Goal: Transaction & Acquisition: Purchase product/service

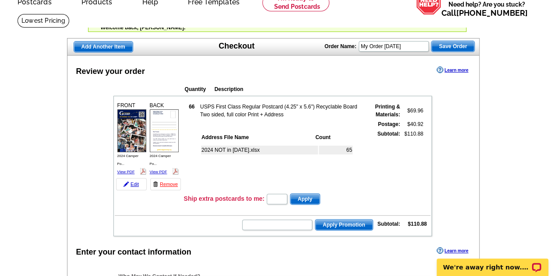
scroll to position [44, 0]
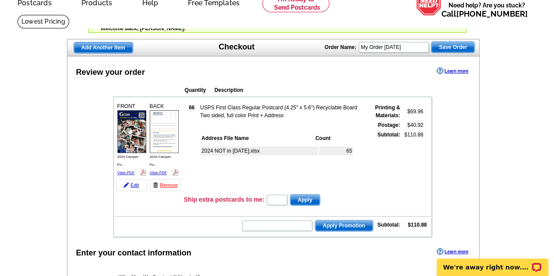
click at [127, 138] on img at bounding box center [131, 131] width 29 height 43
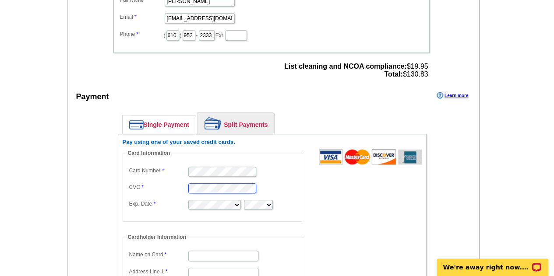
scroll to position [0, 0]
click at [220, 251] on input "Name on Card" at bounding box center [223, 256] width 70 height 11
type input "[PERSON_NAME]"
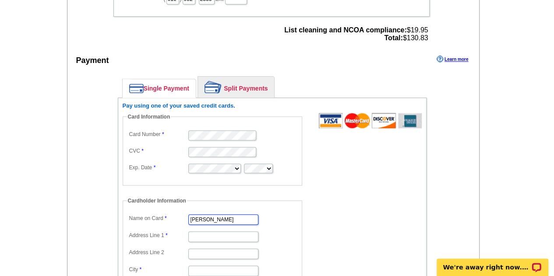
scroll to position [438, 0]
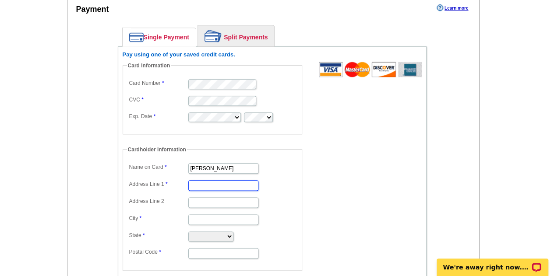
click at [210, 183] on input "Address Line 1" at bounding box center [223, 185] width 70 height 11
type input "[STREET_ADDRESS]"
click at [204, 199] on input "Address Line 2" at bounding box center [223, 202] width 70 height 11
type input "Suite 103"
click at [219, 218] on input "City" at bounding box center [223, 220] width 70 height 11
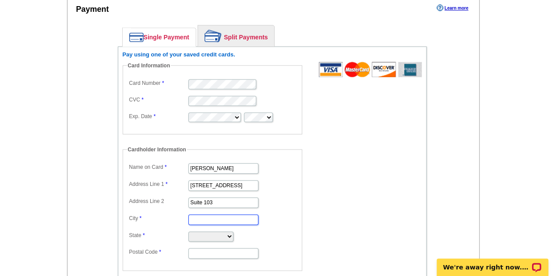
type input "Bala Cynwyd"
select select "PA"
type input "19004"
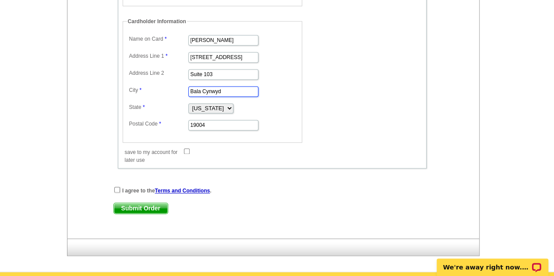
scroll to position [569, 0]
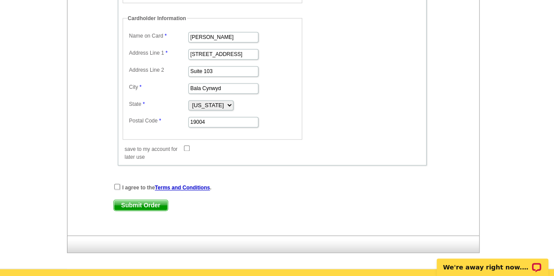
click at [185, 145] on input "save to my account for later use" at bounding box center [187, 148] width 6 height 6
checkbox input "true"
drag, startPoint x: 114, startPoint y: 182, endPoint x: 125, endPoint y: 192, distance: 15.2
click at [114, 184] on input "checkbox" at bounding box center [117, 187] width 6 height 6
checkbox input "true"
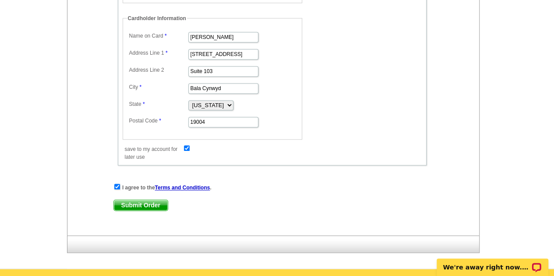
click at [128, 200] on span "Submit Order" at bounding box center [141, 205] width 54 height 11
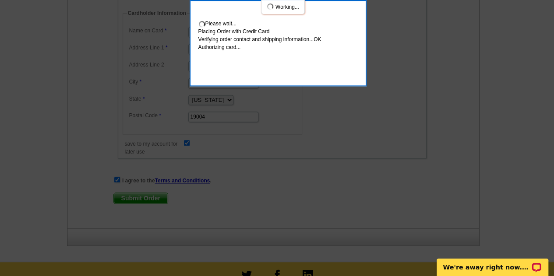
scroll to position [616, 0]
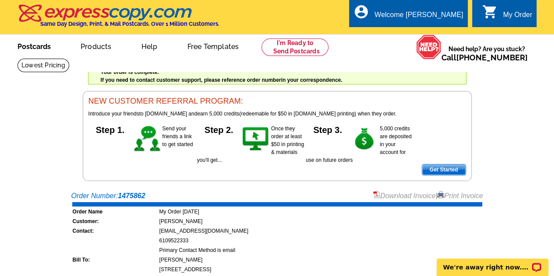
click at [36, 47] on link "Postcards" at bounding box center [34, 45] width 61 height 21
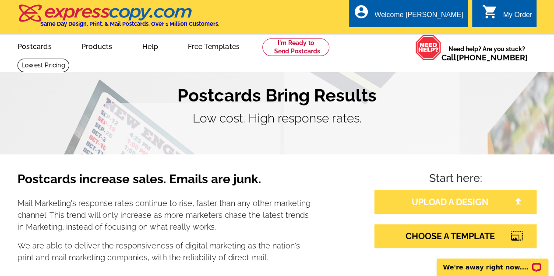
click at [444, 200] on link "UPLOAD A DESIGN" at bounding box center [455, 202] width 162 height 24
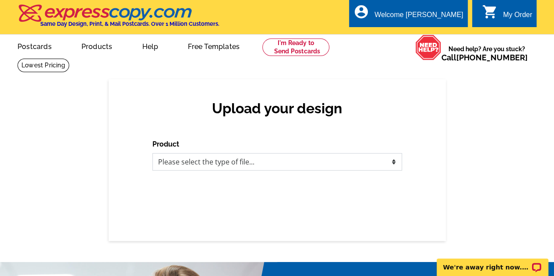
click at [299, 163] on select "Please select the type of file... Postcards Business Cards Letters and flyers G…" at bounding box center [277, 162] width 250 height 18
select select "1"
click at [152, 154] on select "Please select the type of file... Postcards Business Cards Letters and flyers G…" at bounding box center [277, 162] width 250 height 18
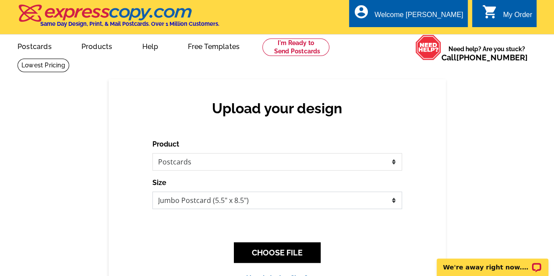
click at [292, 202] on select "Jumbo Postcard (5.5" x 8.5") Regular Postcard (4.25" x 5.6") Panoramic Postcard…" at bounding box center [277, 201] width 250 height 18
select select "1"
click at [152, 192] on select "Jumbo Postcard (5.5" x 8.5") Regular Postcard (4.25" x 5.6") Panoramic Postcard…" at bounding box center [277, 201] width 250 height 18
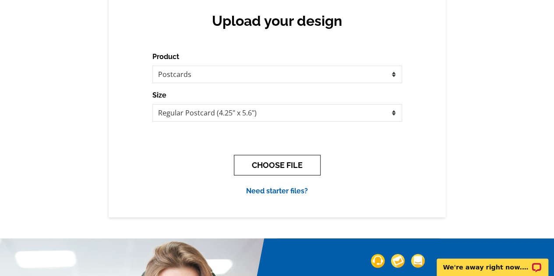
click at [292, 164] on button "CHOOSE FILE" at bounding box center [277, 165] width 87 height 21
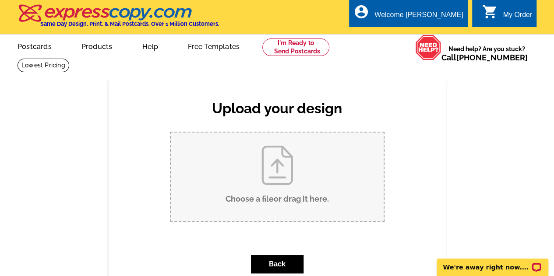
click at [312, 187] on input "Choose a file or drag it here ." at bounding box center [277, 177] width 213 height 88
type input "C:\fakepath\2025 Camper Postcard Front.pdf"
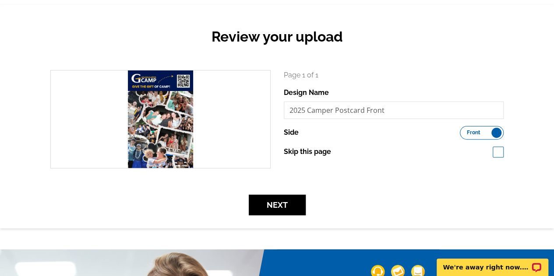
scroll to position [88, 0]
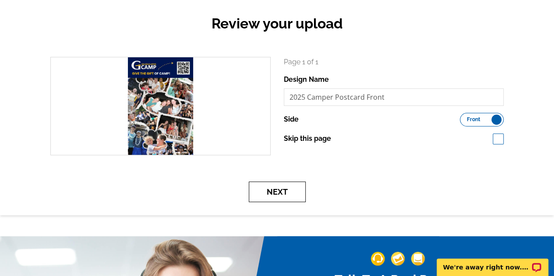
click at [279, 200] on button "Next" at bounding box center [277, 192] width 57 height 21
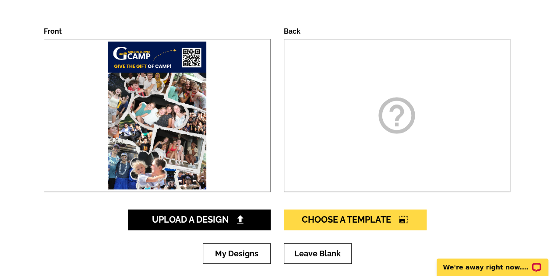
scroll to position [131, 0]
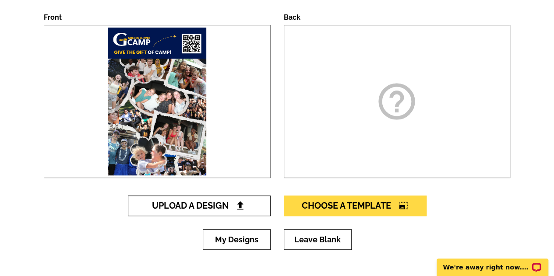
click at [207, 205] on span "Upload A Design" at bounding box center [199, 206] width 94 height 11
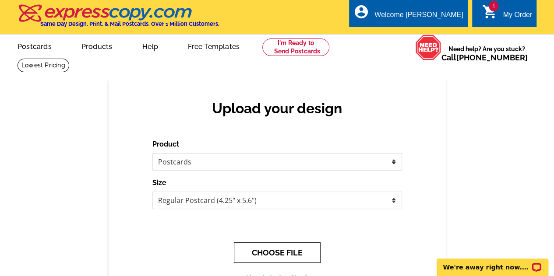
click at [276, 260] on button "CHOOSE FILE" at bounding box center [277, 253] width 87 height 21
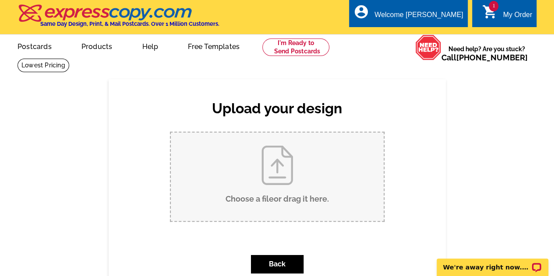
click at [275, 182] on input "Choose a file or drag it here ." at bounding box center [277, 177] width 213 height 88
type input "C:\fakepath\2025 Camper Postcard Back.pdf"
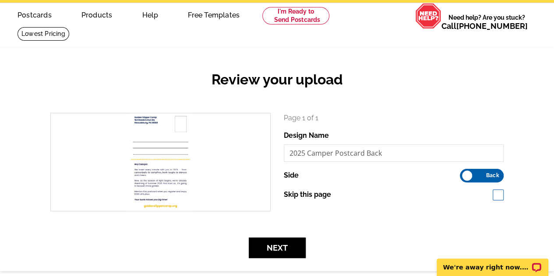
scroll to position [44, 0]
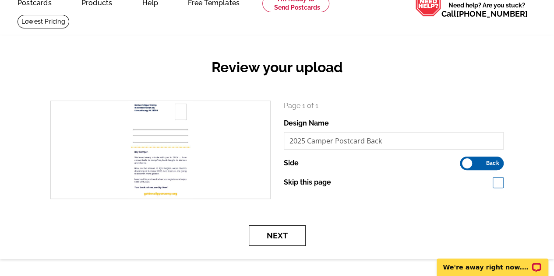
click at [271, 231] on button "Next" at bounding box center [277, 235] width 57 height 21
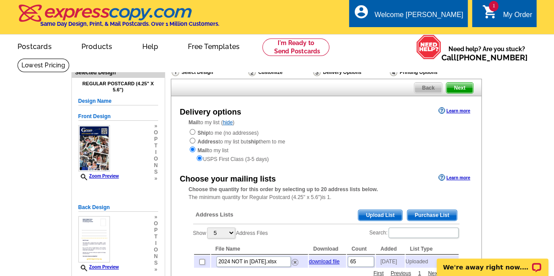
click at [378, 217] on span "Upload List" at bounding box center [379, 215] width 43 height 11
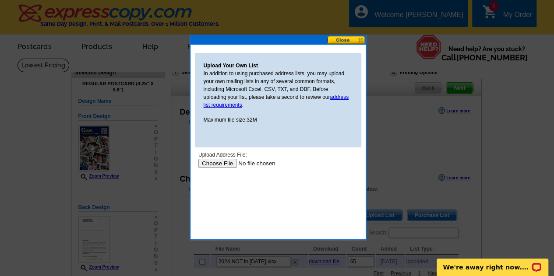
click at [210, 165] on input "file" at bounding box center [253, 163] width 111 height 9
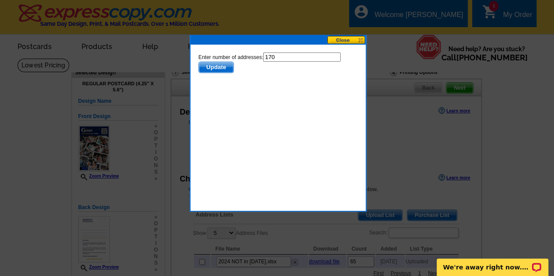
click at [209, 67] on span "Update" at bounding box center [215, 67] width 35 height 11
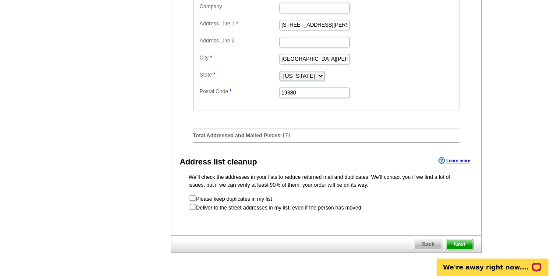
scroll to position [350, 0]
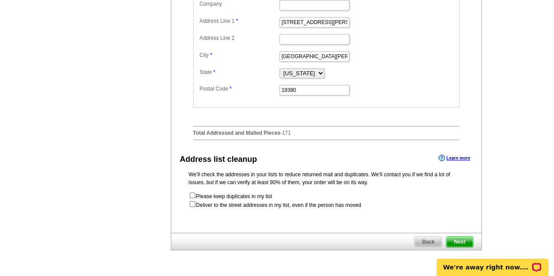
click at [458, 243] on span "Next" at bounding box center [459, 242] width 26 height 11
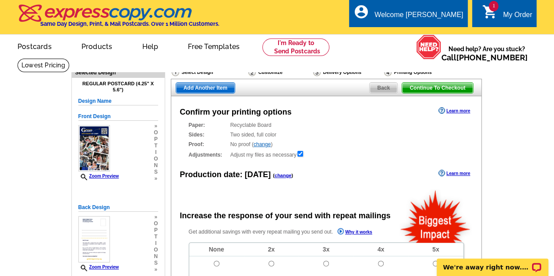
radio input "false"
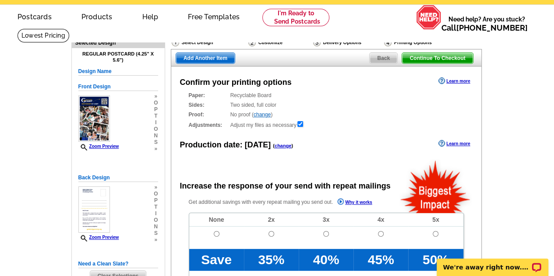
scroll to position [44, 0]
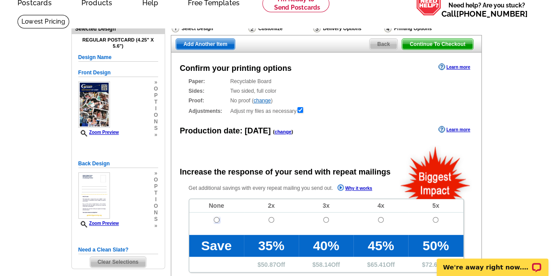
click at [215, 218] on input "radio" at bounding box center [217, 220] width 6 height 6
radio input "true"
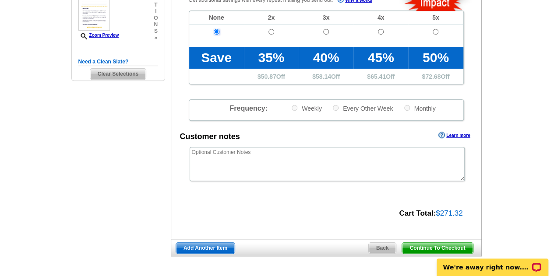
scroll to position [263, 0]
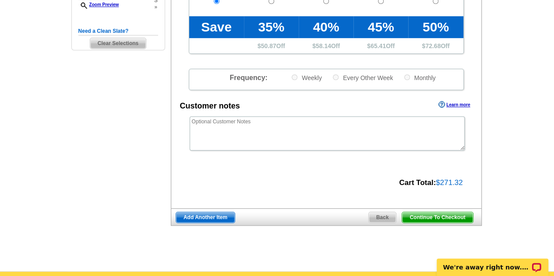
click at [432, 217] on span "Continue To Checkout" at bounding box center [437, 217] width 70 height 11
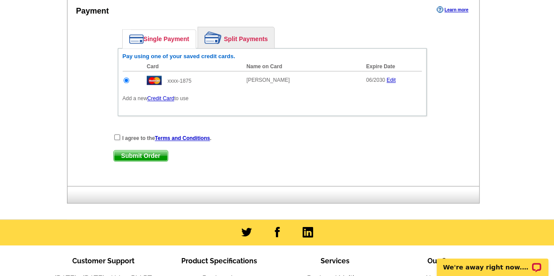
scroll to position [438, 0]
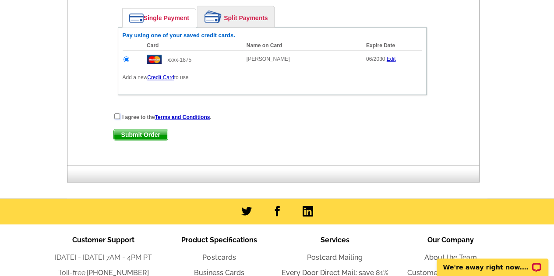
click at [118, 115] on input "checkbox" at bounding box center [117, 116] width 6 height 6
checkbox input "true"
click at [124, 131] on span "Submit Order" at bounding box center [141, 135] width 54 height 11
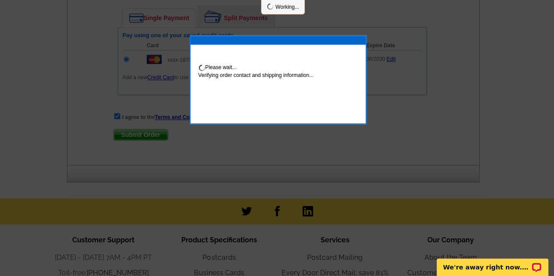
scroll to position [482, 0]
